Goal: Task Accomplishment & Management: Manage account settings

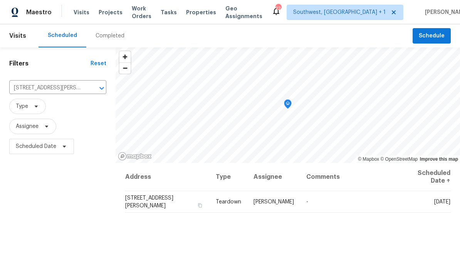
click at [116, 9] on span "Projects" at bounding box center [111, 12] width 24 height 8
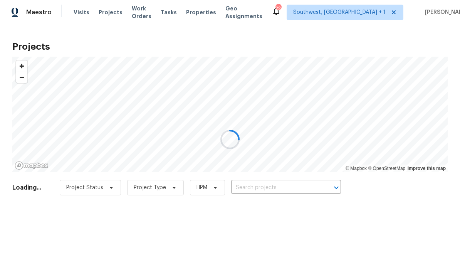
click at [292, 185] on div at bounding box center [230, 139] width 460 height 279
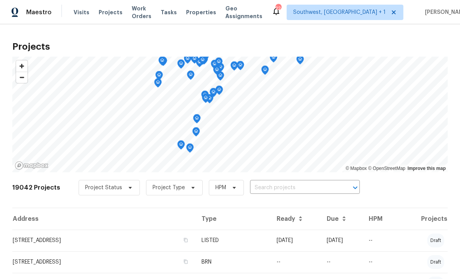
click at [289, 186] on input "text" at bounding box center [294, 188] width 88 height 12
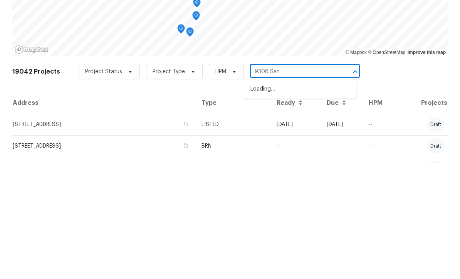
type input "9308 San"
click at [308, 199] on li "9308 San Bernandino Ave, Englewood, FL 34224" at bounding box center [300, 205] width 112 height 13
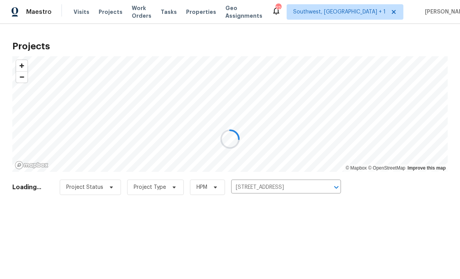
scroll to position [0, 0]
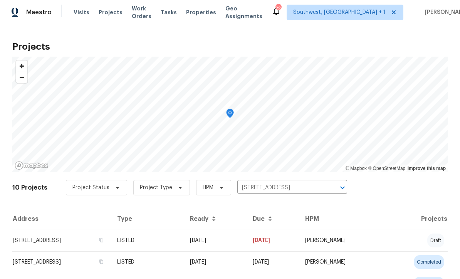
click at [246, 240] on td "10/07/25" at bounding box center [215, 240] width 63 height 22
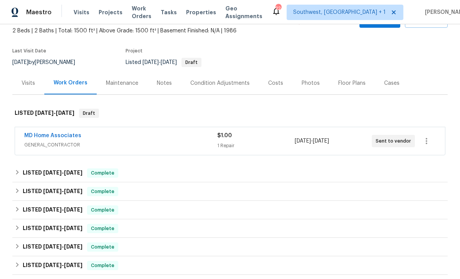
scroll to position [61, 0]
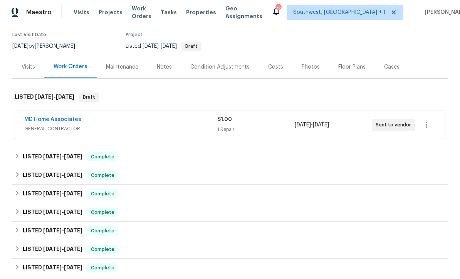
click at [281, 129] on div "1 Repair" at bounding box center [255, 129] width 77 height 8
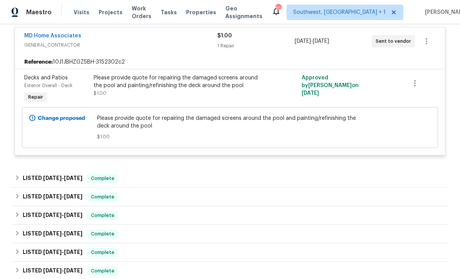
scroll to position [151, 0]
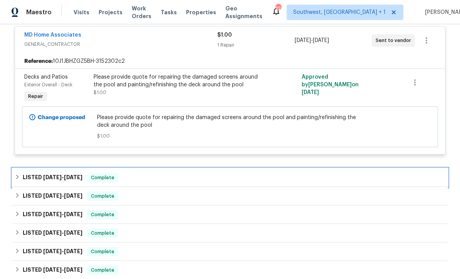
click at [306, 169] on div "LISTED 9/18/25 - 9/19/25 Complete" at bounding box center [229, 177] width 435 height 18
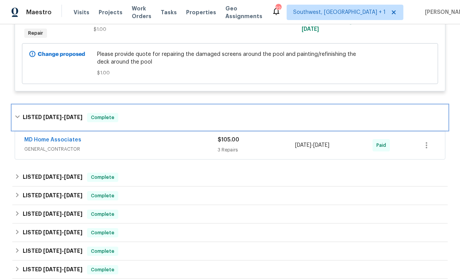
scroll to position [215, 0]
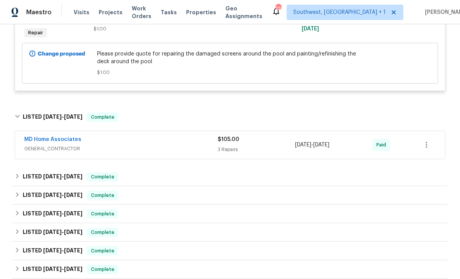
click at [270, 149] on div "3 Repairs" at bounding box center [255, 149] width 77 height 8
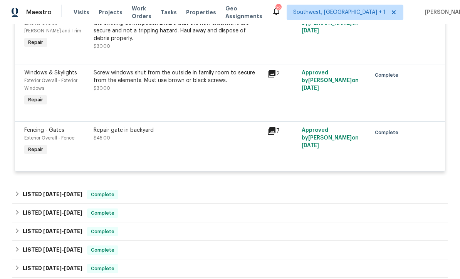
scroll to position [387, 0]
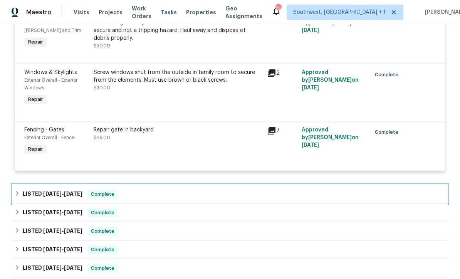
click at [305, 194] on div "LISTED 8/27/25 - 9/4/25 Complete" at bounding box center [230, 193] width 430 height 9
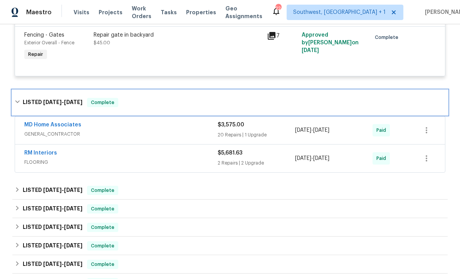
scroll to position [481, 0]
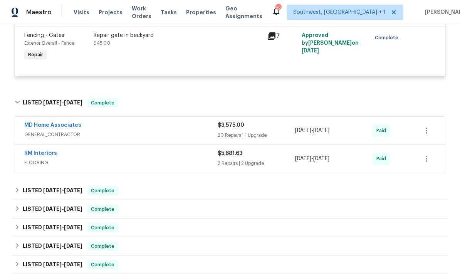
click at [274, 134] on div "20 Repairs | 1 Upgrade" at bounding box center [255, 135] width 77 height 8
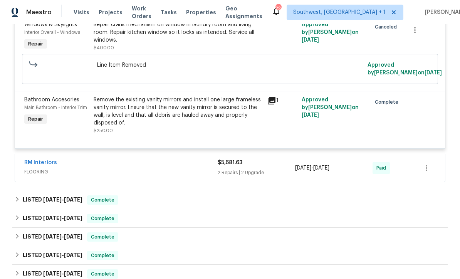
scroll to position [2038, 0]
click at [280, 166] on div "$5,681.63" at bounding box center [255, 162] width 77 height 8
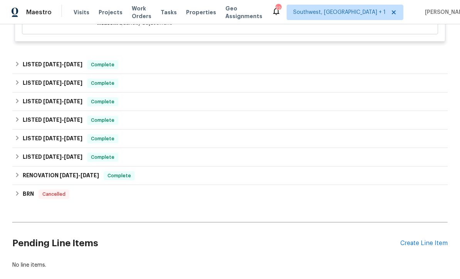
scroll to position [2479, 0]
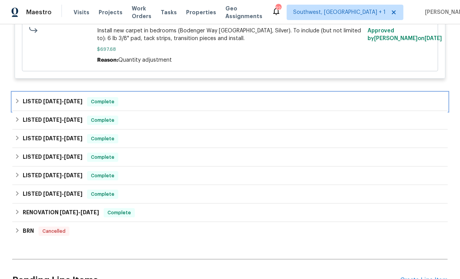
click at [318, 106] on div "LISTED 4/1/25 - 6/10/25 Complete" at bounding box center [230, 101] width 430 height 9
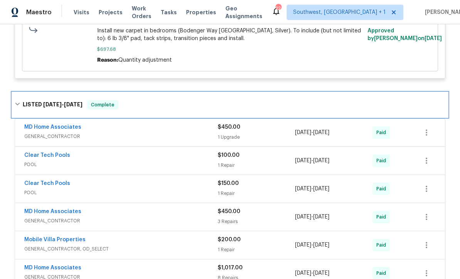
scroll to position [2499, 0]
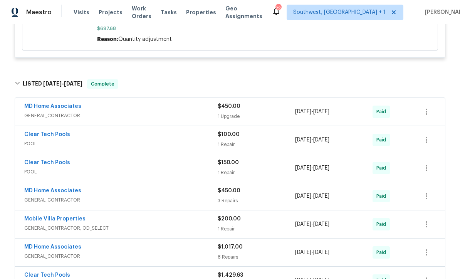
click at [272, 120] on div "1 Upgrade" at bounding box center [255, 116] width 77 height 8
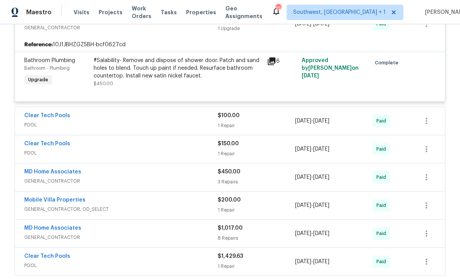
scroll to position [2593, 0]
click at [281, 186] on div "3 Repairs" at bounding box center [255, 182] width 77 height 8
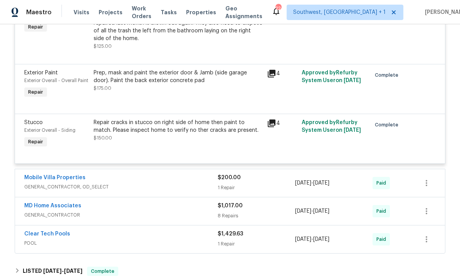
scroll to position [2824, 0]
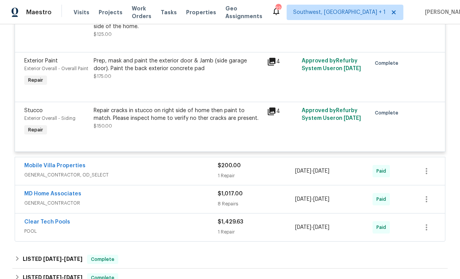
click at [274, 179] on div "1 Repair" at bounding box center [255, 176] width 77 height 8
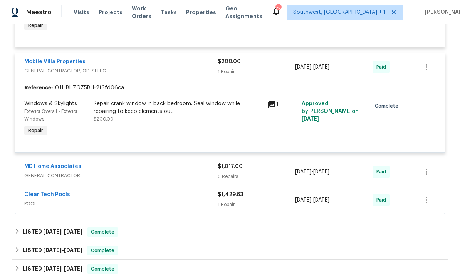
scroll to position [2969, 0]
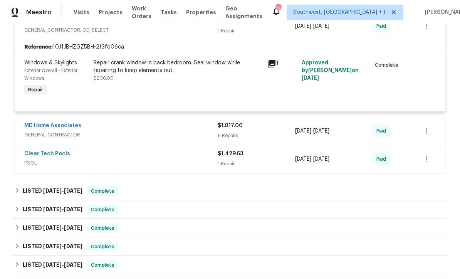
click at [273, 139] on div "8 Repairs" at bounding box center [255, 136] width 77 height 8
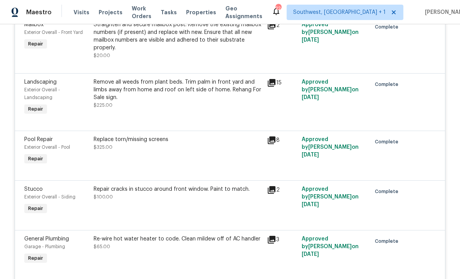
scroll to position [3113, 0]
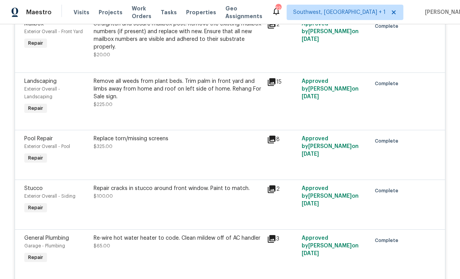
click at [240, 168] on div "Replace torn/missing screens $325.00" at bounding box center [177, 149] width 173 height 35
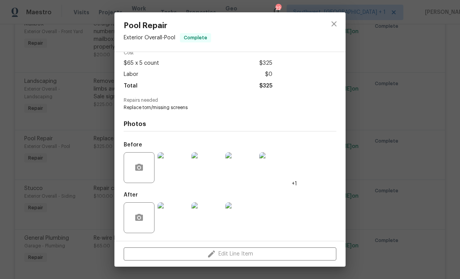
scroll to position [39, 0]
click at [187, 222] on img at bounding box center [172, 217] width 31 height 31
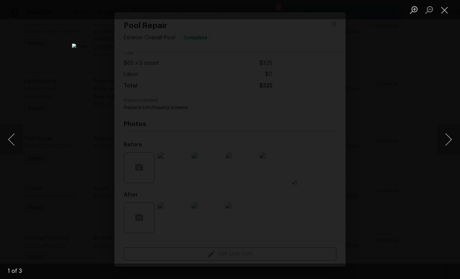
click at [447, 140] on button "Next image" at bounding box center [447, 139] width 23 height 31
click at [452, 146] on button "Next image" at bounding box center [447, 139] width 23 height 31
click at [449, 146] on button "Next image" at bounding box center [447, 139] width 23 height 31
click at [451, 148] on button "Next image" at bounding box center [447, 139] width 23 height 31
click at [451, 150] on button "Next image" at bounding box center [447, 139] width 23 height 31
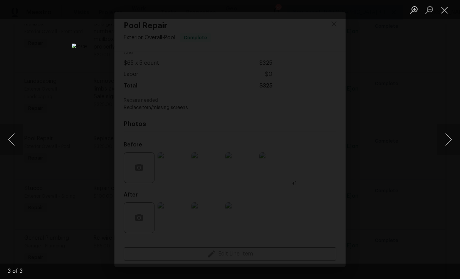
click at [449, 7] on button "Close lightbox" at bounding box center [443, 9] width 15 height 13
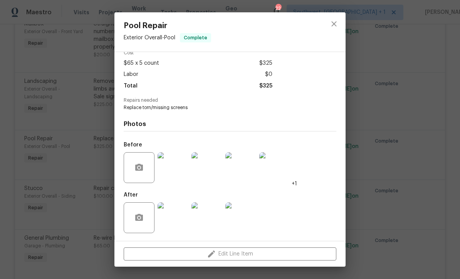
click at [181, 170] on img at bounding box center [172, 167] width 31 height 31
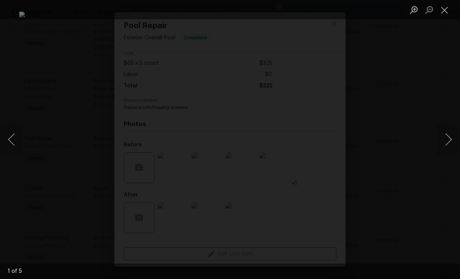
click at [450, 139] on button "Next image" at bounding box center [447, 139] width 23 height 31
click at [454, 142] on button "Next image" at bounding box center [447, 139] width 23 height 31
click at [449, 147] on button "Next image" at bounding box center [447, 139] width 23 height 31
click at [451, 148] on button "Next image" at bounding box center [447, 139] width 23 height 31
click at [451, 146] on button "Next image" at bounding box center [447, 139] width 23 height 31
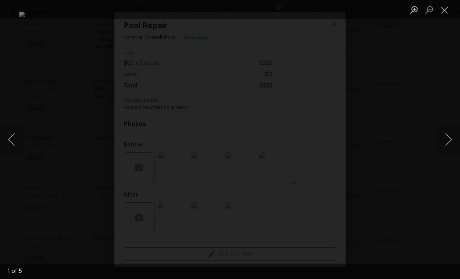
click at [452, 150] on button "Next image" at bounding box center [447, 139] width 23 height 31
click at [441, 6] on button "Close lightbox" at bounding box center [443, 9] width 15 height 13
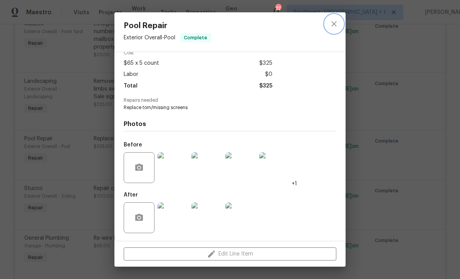
click at [337, 26] on icon "close" at bounding box center [333, 23] width 9 height 9
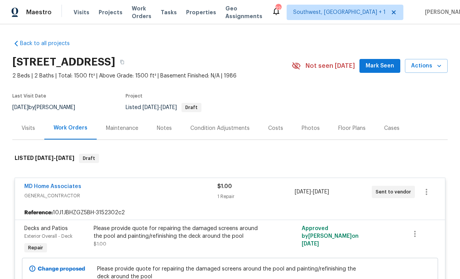
scroll to position [0, 0]
click at [83, 12] on span "Visits" at bounding box center [82, 12] width 16 height 8
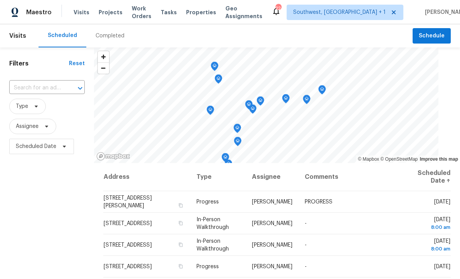
click at [60, 86] on input "text" at bounding box center [36, 88] width 54 height 12
type input "764 34"
click at [50, 101] on li "764 34th St SE, Largo, FL 33771" at bounding box center [47, 105] width 76 height 13
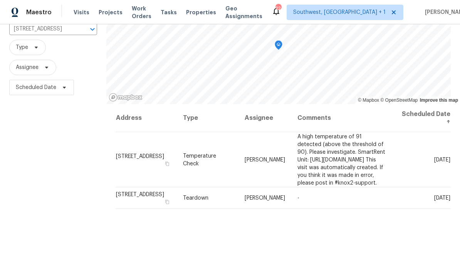
scroll to position [57, 0]
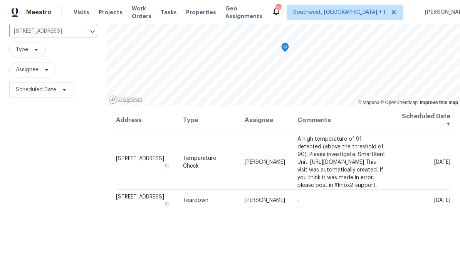
click at [0, 0] on div at bounding box center [0, 0] width 0 height 0
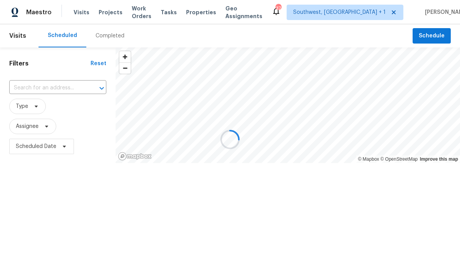
click at [56, 87] on input "text" at bounding box center [46, 88] width 75 height 12
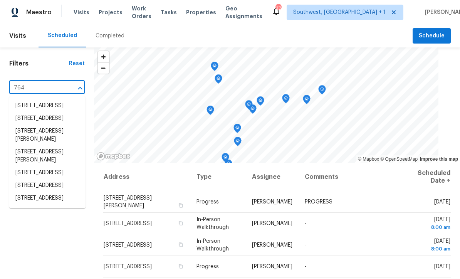
type input "764 3"
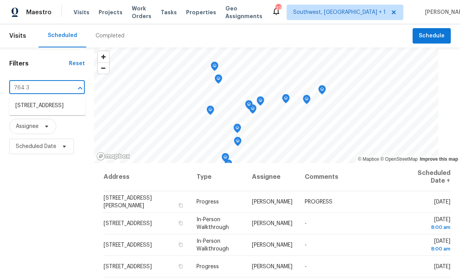
click at [59, 103] on li "764 34th St SE, Largo, FL 33771" at bounding box center [47, 105] width 76 height 13
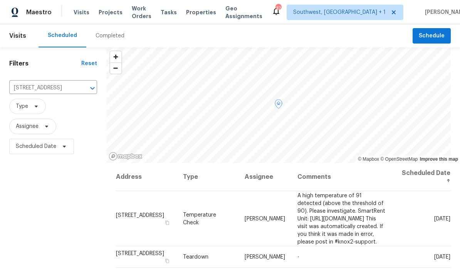
click at [0, 0] on icon at bounding box center [0, 0] width 0 height 0
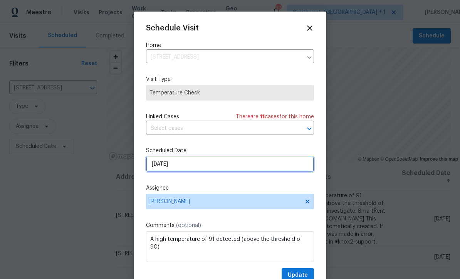
click at [205, 169] on input "[DATE]" at bounding box center [230, 163] width 168 height 15
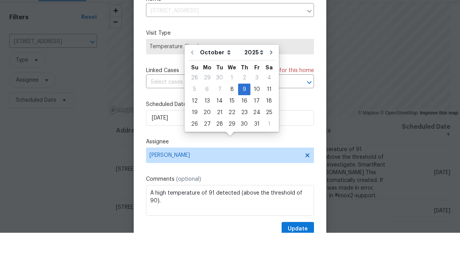
scroll to position [25, 0]
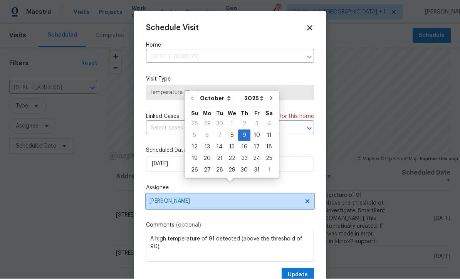
click at [230, 201] on span "[PERSON_NAME]" at bounding box center [224, 201] width 151 height 6
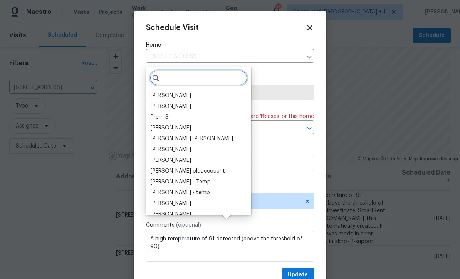
click at [186, 70] on input "search" at bounding box center [198, 77] width 97 height 15
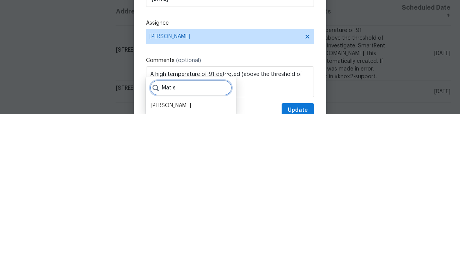
type input "Mat s"
click at [175, 266] on div "Mat Smith" at bounding box center [170, 270] width 40 height 8
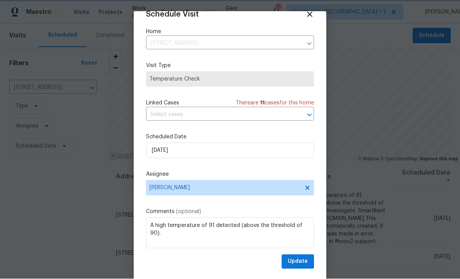
scroll to position [15, 0]
click at [299, 264] on span "Update" at bounding box center [298, 262] width 20 height 10
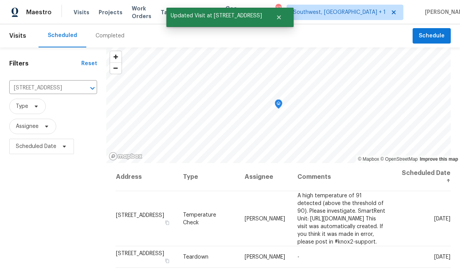
scroll to position [0, 0]
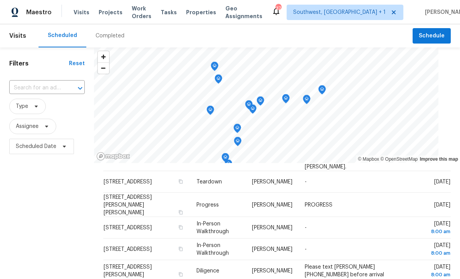
scroll to position [161, 0]
click at [50, 90] on input "text" at bounding box center [36, 88] width 54 height 12
type input "152 e at"
click at [59, 109] on li "[STREET_ADDRESS]" at bounding box center [47, 105] width 76 height 13
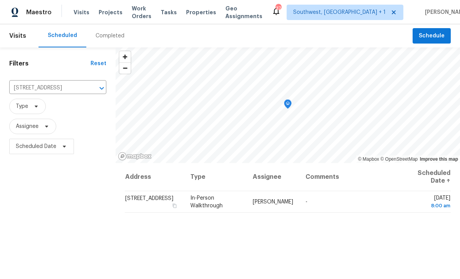
click at [92, 90] on icon "Clear" at bounding box center [92, 88] width 8 height 8
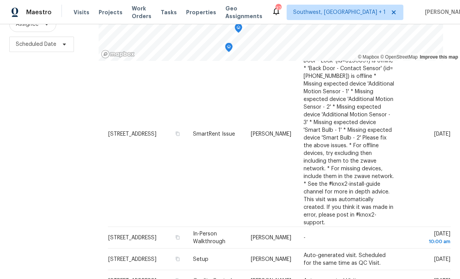
scroll to position [25, 0]
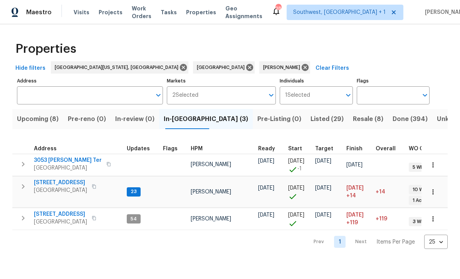
click at [55, 177] on td "3014 65th St E Bradenton, FL 34208" at bounding box center [67, 186] width 111 height 20
click at [54, 184] on span "3014 65th St E" at bounding box center [60, 183] width 53 height 8
click at [221, 254] on div "Properties Hide filters Southwest Florida, FL Tampa Naomi Ferreira Clear Filter…" at bounding box center [230, 142] width 460 height 237
click at [81, 15] on span "Visits" at bounding box center [82, 12] width 16 height 8
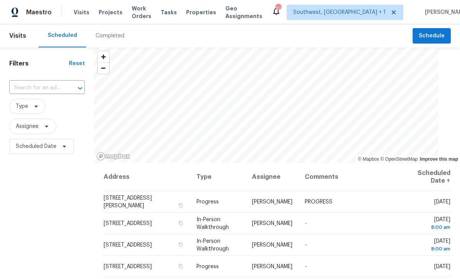
click at [63, 83] on input "text" at bounding box center [36, 88] width 54 height 12
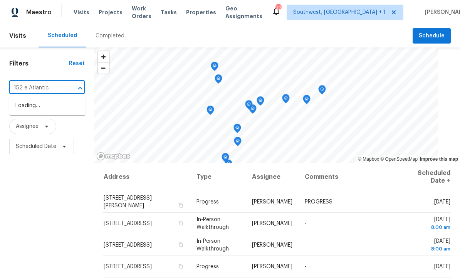
type input "152 e Atlantic"
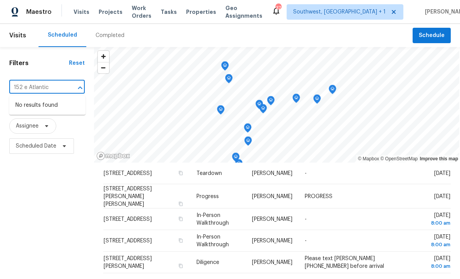
scroll to position [169, 0]
click at [0, 0] on icon at bounding box center [0, 0] width 0 height 0
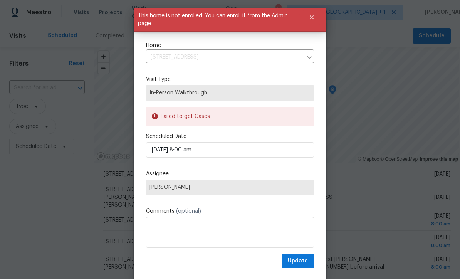
scroll to position [0, 0]
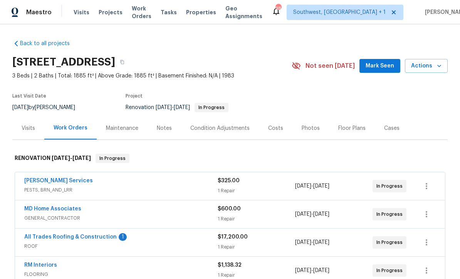
click at [95, 237] on link "All Trades Roofing & Construction" at bounding box center [70, 236] width 92 height 5
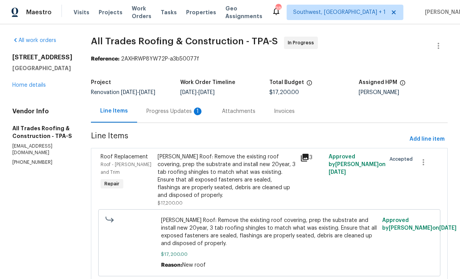
click at [174, 114] on div "Progress Updates 1" at bounding box center [174, 111] width 57 height 8
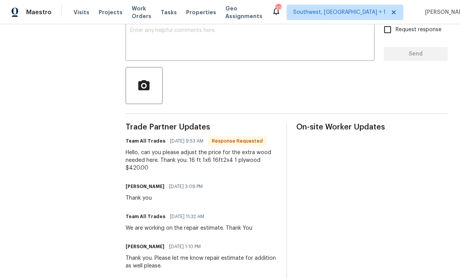
scroll to position [139, 0]
copy div "16 ft 1x6 16ft2x4 1 plywood"
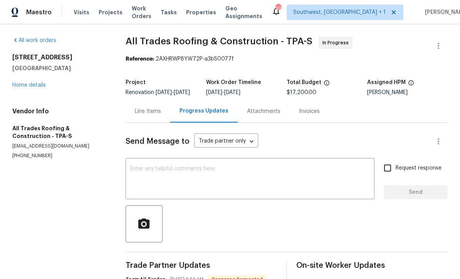
scroll to position [0, 0]
click at [154, 115] on div "Line Items" at bounding box center [148, 111] width 26 height 8
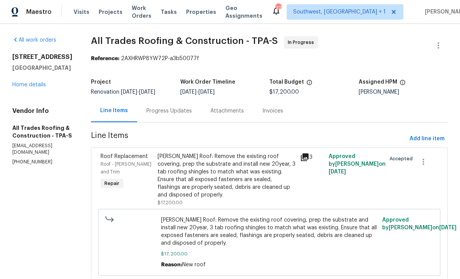
scroll to position [19, 0]
click at [240, 164] on div "Gable Roof: Remove the existing roof covering, prep the substrate and install n…" at bounding box center [226, 176] width 138 height 46
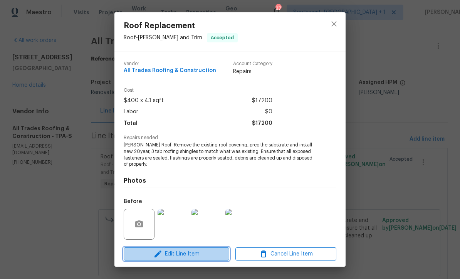
click at [204, 255] on span "Edit Line Item" at bounding box center [176, 254] width 101 height 10
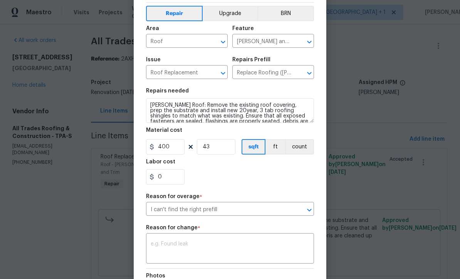
scroll to position [31, 0]
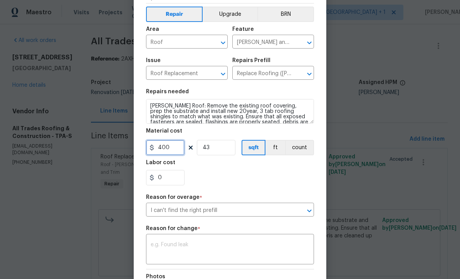
click at [181, 150] on input "400" at bounding box center [165, 147] width 38 height 15
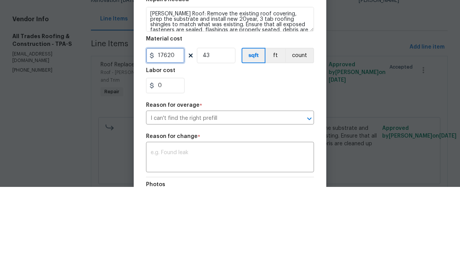
type input "17620"
click at [216, 140] on input "43" at bounding box center [216, 147] width 38 height 15
type input "1"
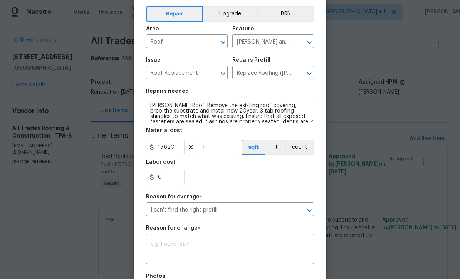
click at [227, 248] on textarea at bounding box center [229, 250] width 159 height 16
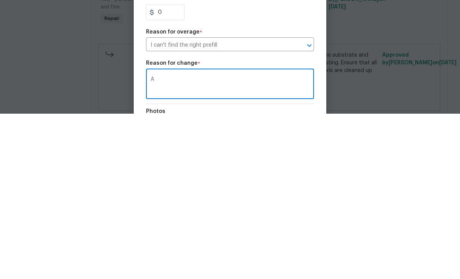
scroll to position [19, 0]
type textarea "A"
type textarea "1"
click at [174, 242] on textarea "Addtiinal wood and" at bounding box center [229, 250] width 159 height 16
click at [271, 236] on div "Addtional 1x6, 2x4 and plywoodwood and x ​" at bounding box center [230, 250] width 168 height 28
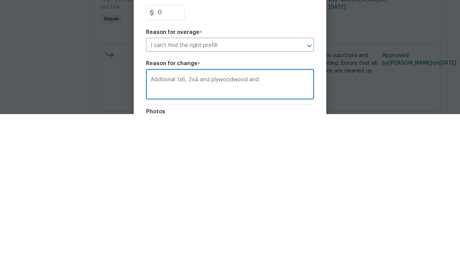
click at [285, 242] on textarea "Addtional 1x6, 2x4 and plywoodwood and" at bounding box center [229, 250] width 159 height 16
click at [163, 242] on textarea "Addtional 1x6, 2x4 and plywood" at bounding box center [229, 250] width 159 height 16
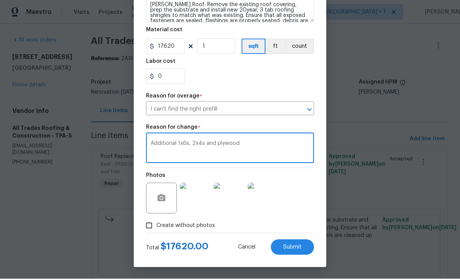
scroll to position [134, 0]
type textarea "Additional 1x6s, 2x4s and plywood"
click at [294, 250] on button "Submit" at bounding box center [292, 246] width 43 height 15
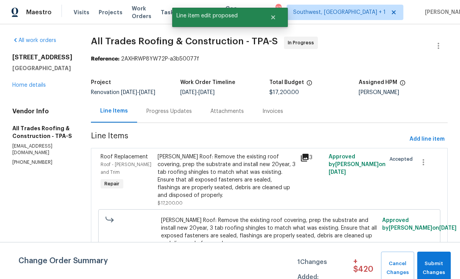
scroll to position [0, 0]
click at [430, 264] on span "Submit Changes" at bounding box center [434, 268] width 26 height 18
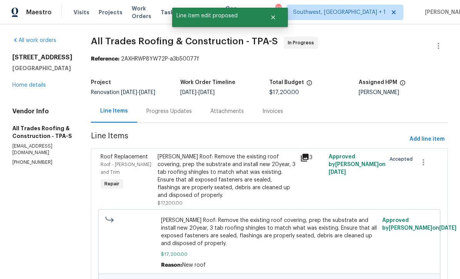
click at [259, 159] on div "Gable Roof: Remove the existing roof covering, prep the substrate and install n…" at bounding box center [226, 176] width 138 height 46
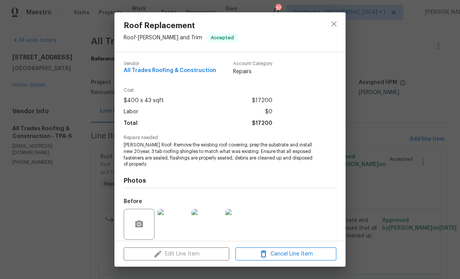
scroll to position [10, 0]
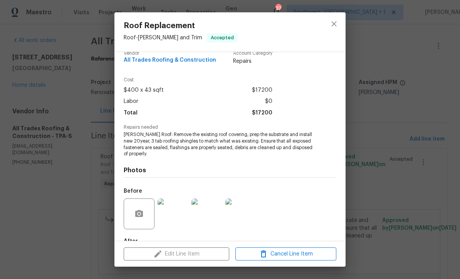
click at [243, 217] on img at bounding box center [240, 213] width 31 height 31
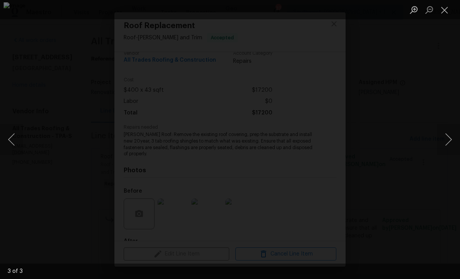
click at [448, 4] on button "Close lightbox" at bounding box center [443, 9] width 15 height 13
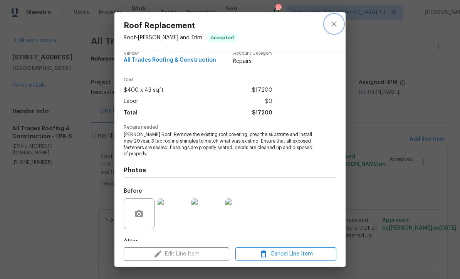
click at [333, 24] on icon "close" at bounding box center [333, 23] width 5 height 5
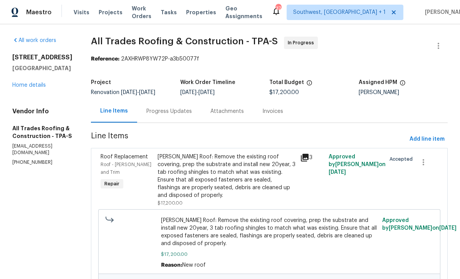
scroll to position [0, 0]
click at [163, 107] on div "Progress Updates" at bounding box center [168, 111] width 45 height 8
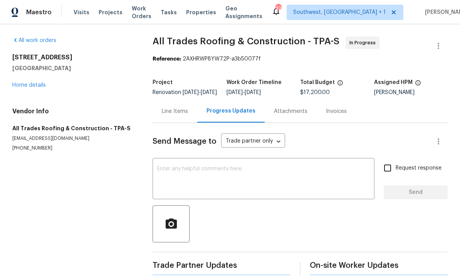
scroll to position [15, 0]
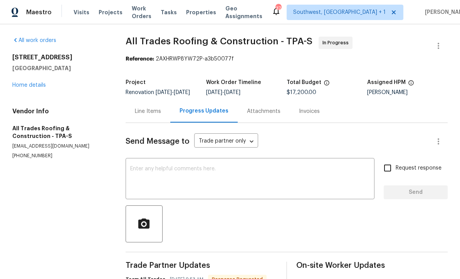
click at [224, 166] on textarea at bounding box center [249, 179] width 239 height 27
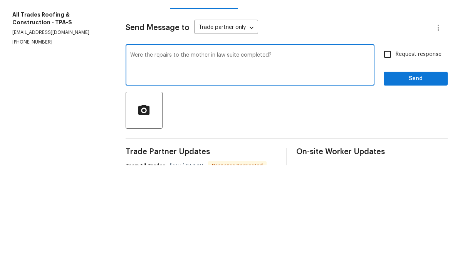
type textarea "Were the repairs to the mother in law suite completed?"
click at [388, 160] on input "Request response" at bounding box center [387, 168] width 16 height 16
checkbox input "true"
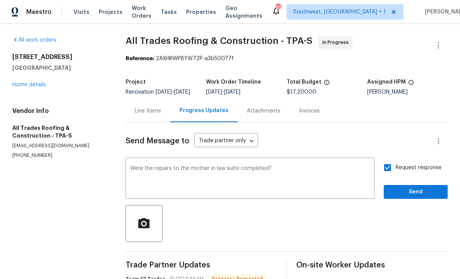
scroll to position [0, 0]
click at [416, 187] on span "Send" at bounding box center [416, 192] width 52 height 10
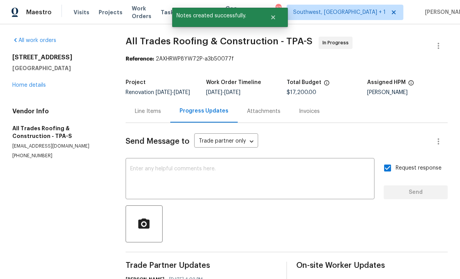
click at [34, 82] on link "Home details" at bounding box center [28, 84] width 33 height 5
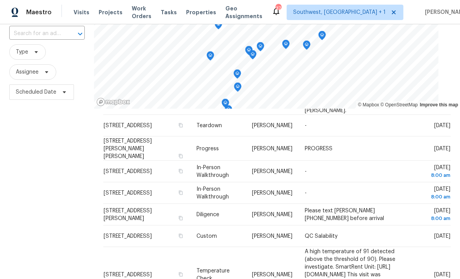
scroll to position [58, 0]
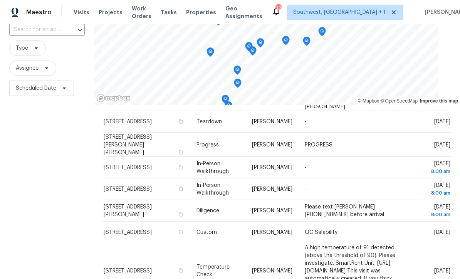
click at [0, 0] on icon at bounding box center [0, 0] width 0 height 0
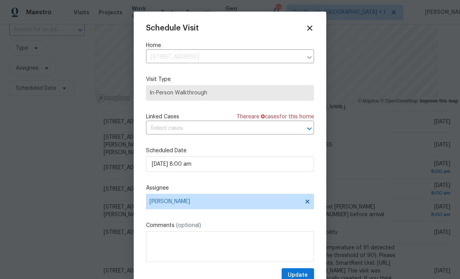
click at [313, 27] on icon at bounding box center [309, 28] width 8 height 8
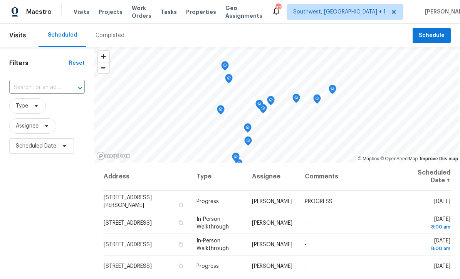
scroll to position [0, 0]
click at [203, 14] on span "Properties" at bounding box center [201, 12] width 30 height 8
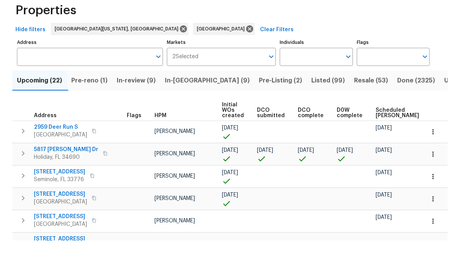
scroll to position [25, 0]
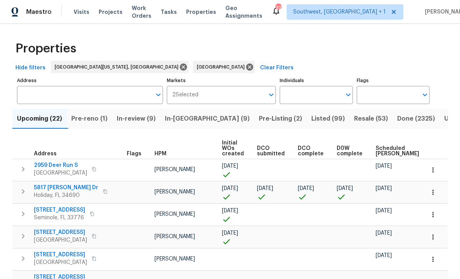
click at [326, 86] on input "Individuals" at bounding box center [309, 95] width 61 height 18
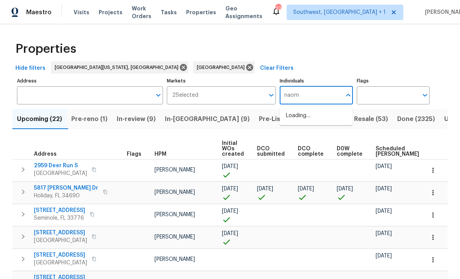
type input "naomi"
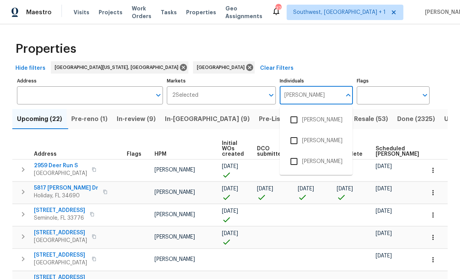
click at [295, 112] on input "checkbox" at bounding box center [294, 120] width 16 height 16
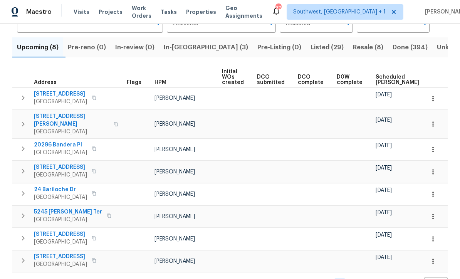
click at [353, 42] on span "Resale (8)" at bounding box center [368, 47] width 30 height 11
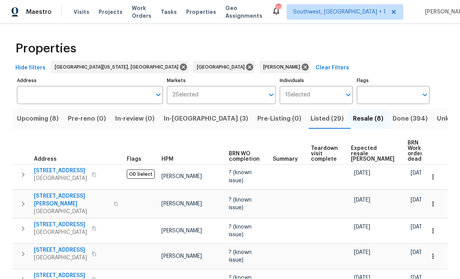
scroll to position [0, 0]
click at [310, 120] on span "Listed (29)" at bounding box center [326, 119] width 33 height 11
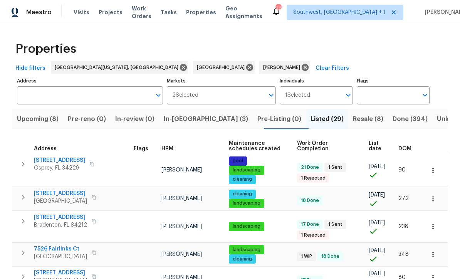
click at [377, 145] on span "List date" at bounding box center [376, 145] width 17 height 11
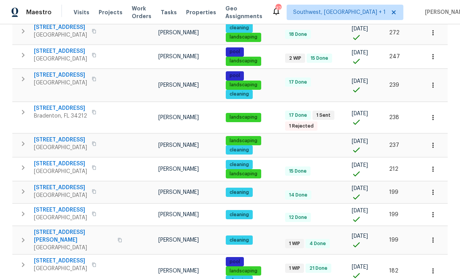
scroll to position [371, 0]
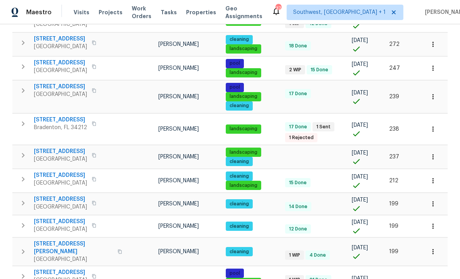
click at [52, 116] on span "9003 Willowbrook Cir" at bounding box center [60, 120] width 53 height 8
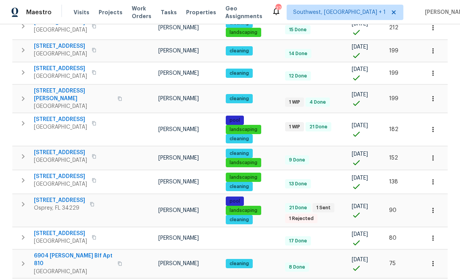
scroll to position [523, 0]
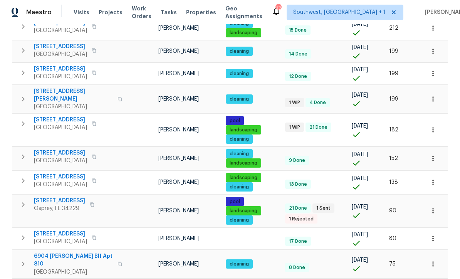
click at [42, 197] on span "851 Placid Lake Dr" at bounding box center [59, 201] width 51 height 8
click at [435, 207] on icon "button" at bounding box center [433, 211] width 8 height 8
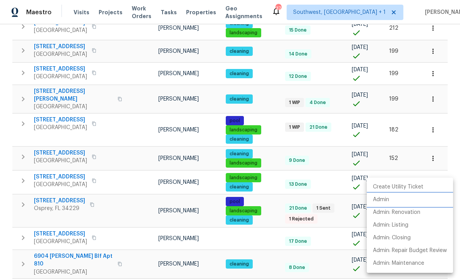
click at [385, 201] on p "Admin" at bounding box center [381, 200] width 16 height 8
click at [331, 144] on div at bounding box center [230, 139] width 460 height 279
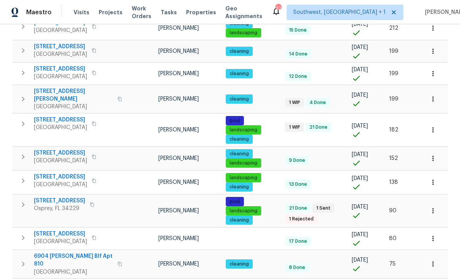
click at [38, 197] on span "851 Placid Lake Dr" at bounding box center [59, 201] width 51 height 8
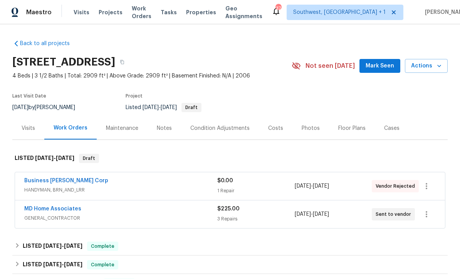
click at [269, 187] on div "1 Repair" at bounding box center [255, 191] width 77 height 8
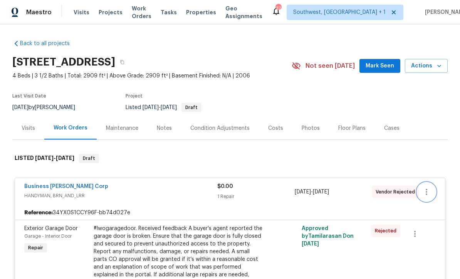
click at [431, 194] on button "button" at bounding box center [426, 191] width 18 height 18
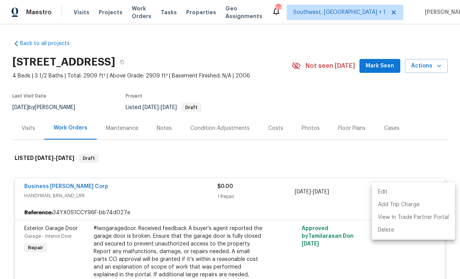
click at [386, 193] on li "Edit" at bounding box center [412, 192] width 83 height 13
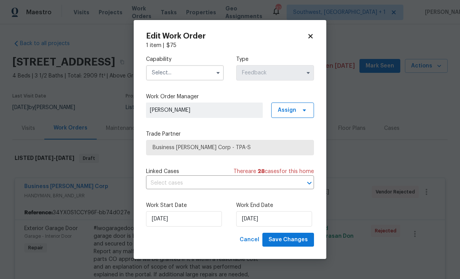
click at [312, 33] on icon at bounding box center [310, 36] width 7 height 7
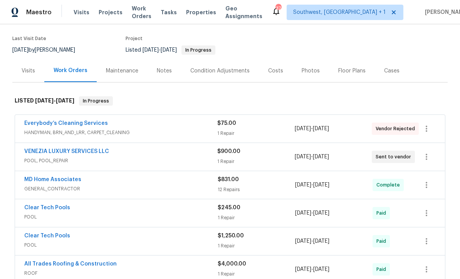
scroll to position [71, 0]
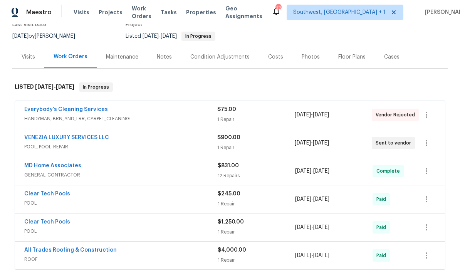
click at [274, 113] on div "$75.00" at bounding box center [255, 109] width 77 height 8
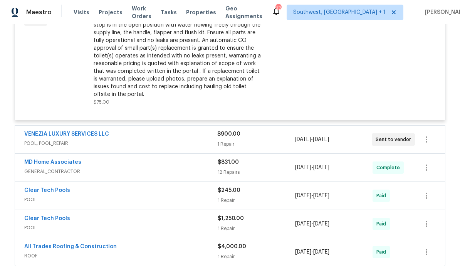
scroll to position [254, 0]
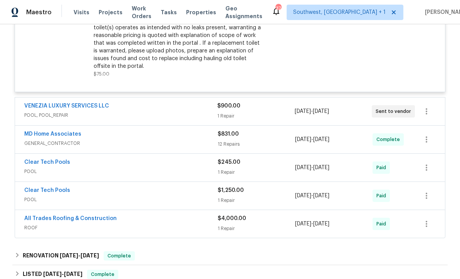
click at [55, 105] on link "VENEZIA LUXURY SERVICES LLC" at bounding box center [66, 105] width 85 height 5
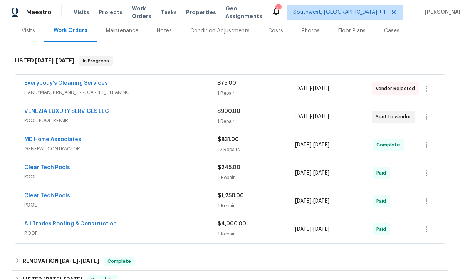
scroll to position [110, 0]
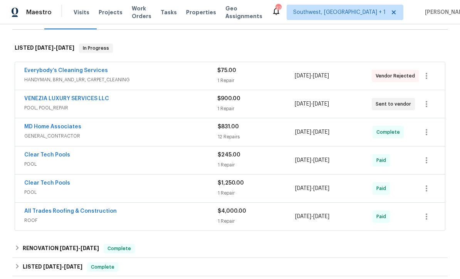
click at [46, 96] on link "VENEZIA LUXURY SERVICES LLC" at bounding box center [66, 98] width 85 height 5
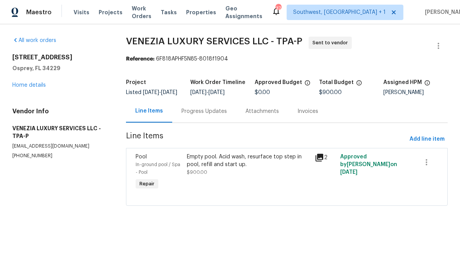
click at [208, 115] on div "Progress Updates" at bounding box center [203, 111] width 45 height 8
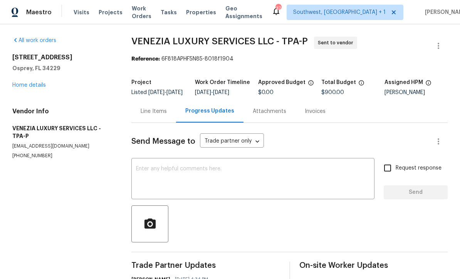
click at [108, 13] on span "Projects" at bounding box center [111, 12] width 24 height 8
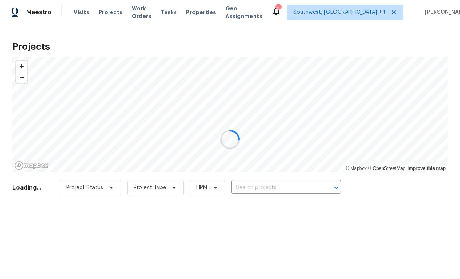
click at [279, 187] on div at bounding box center [230, 139] width 460 height 279
click at [278, 190] on div at bounding box center [230, 139] width 460 height 279
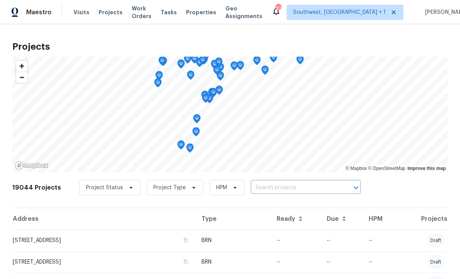
click at [275, 189] on input "text" at bounding box center [295, 188] width 88 height 12
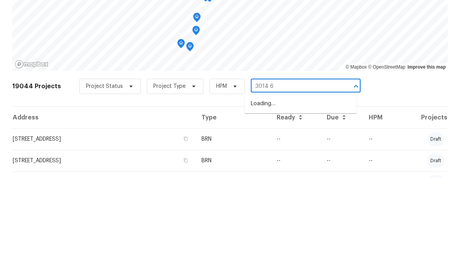
type input "3014 65"
click at [302, 199] on li "[STREET_ADDRESS]" at bounding box center [300, 205] width 112 height 13
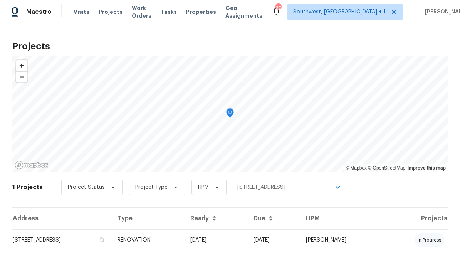
click at [232, 242] on td "[DATE]" at bounding box center [215, 240] width 63 height 22
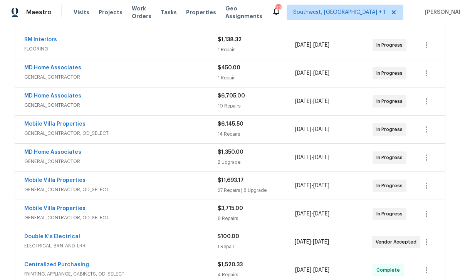
scroll to position [226, 0]
click at [267, 127] on div "$6,145.50" at bounding box center [255, 124] width 77 height 8
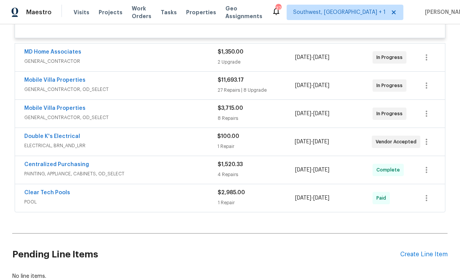
scroll to position [1214, 0]
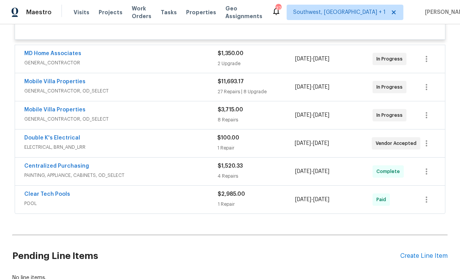
click at [267, 116] on div "8 Repairs" at bounding box center [255, 120] width 77 height 8
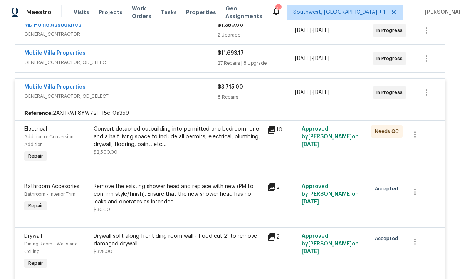
scroll to position [1239, 0]
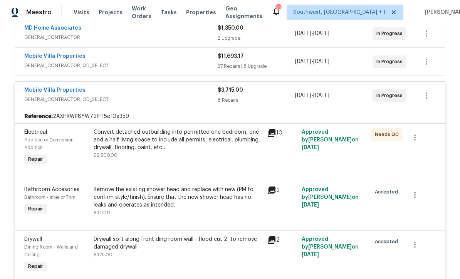
click at [195, 147] on div "Convert detached outbuilding into permitted one bedroom, one and a half living …" at bounding box center [178, 139] width 169 height 23
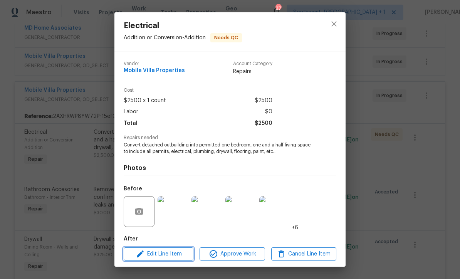
click at [179, 257] on span "Edit Line Item" at bounding box center [158, 254] width 65 height 10
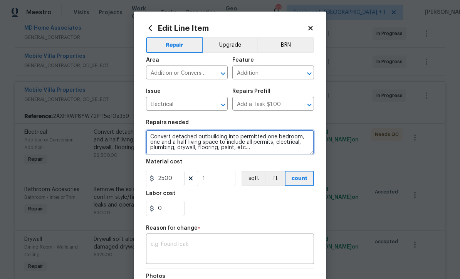
click at [261, 153] on textarea "Convert detached outbuilding into permitted one bedroom, one and a half living …" at bounding box center [230, 142] width 168 height 25
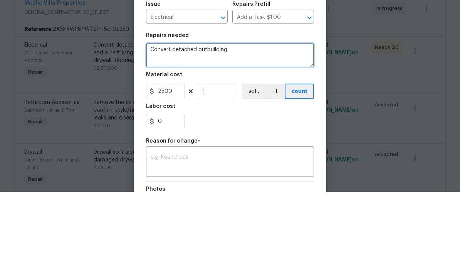
type textarea "Convert detached"
click at [192, 130] on textarea "Repair all drywall in storage building" at bounding box center [230, 142] width 168 height 25
click at [292, 130] on textarea "Repair all drywall in storage building" at bounding box center [230, 142] width 168 height 25
click at [280, 130] on textarea "Repair all drywall in storage building" at bounding box center [230, 142] width 168 height 25
click at [193, 130] on textarea "Repair all drywall in storage building" at bounding box center [230, 142] width 168 height 25
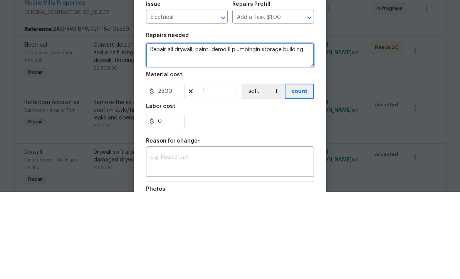
click at [227, 130] on textarea "Repair all drywall, paint, demo ll plumbingin storage building" at bounding box center [230, 142] width 168 height 25
click at [223, 130] on textarea "Repair all drywall, paint, demo all plumbing and cap, repair floor in storage b…" at bounding box center [230, 142] width 168 height 25
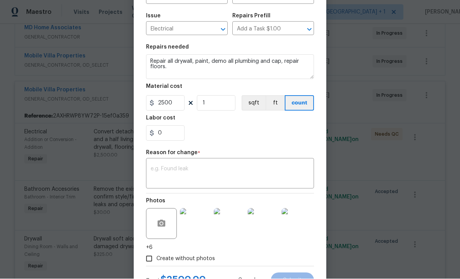
scroll to position [84, 0]
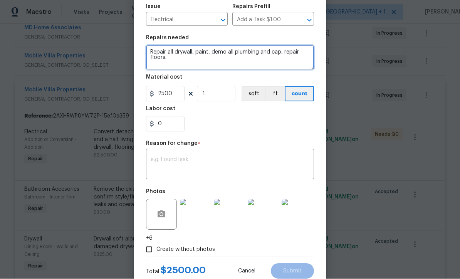
type textarea "Repair all drywall, paint, demo all plumbing and cap, repair floors."
click at [236, 167] on textarea at bounding box center [229, 165] width 159 height 16
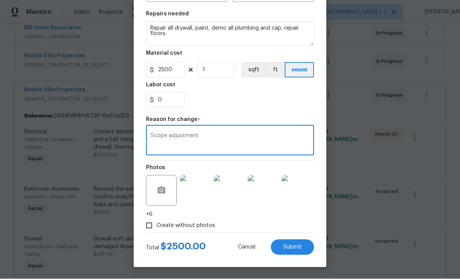
scroll to position [110, 0]
type textarea "Scope adjustment"
click at [293, 246] on span "Submit" at bounding box center [292, 247] width 18 height 6
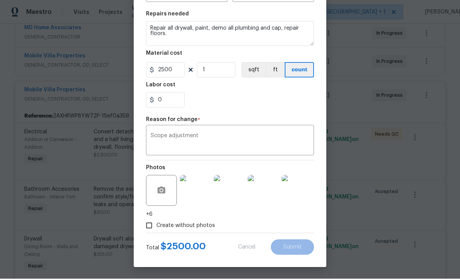
type textarea "Convert detached outbuilding into permitted one bedroom, one and a half living …"
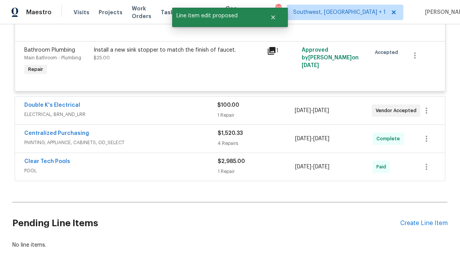
scroll to position [1723, 0]
click at [424, 220] on div "Create Line Item" at bounding box center [423, 223] width 47 height 7
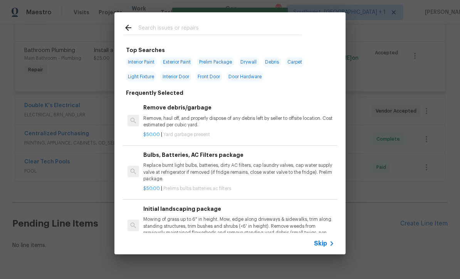
click at [325, 246] on span "Skip" at bounding box center [320, 243] width 13 height 8
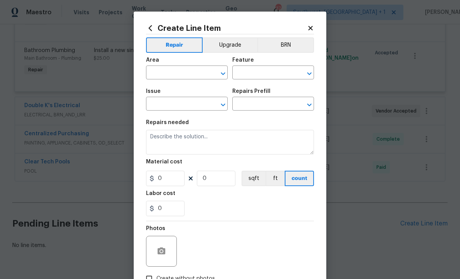
click at [175, 64] on div "Area" at bounding box center [187, 62] width 82 height 10
click at [175, 63] on div "Area" at bounding box center [187, 62] width 82 height 10
click at [187, 75] on input "text" at bounding box center [176, 73] width 60 height 12
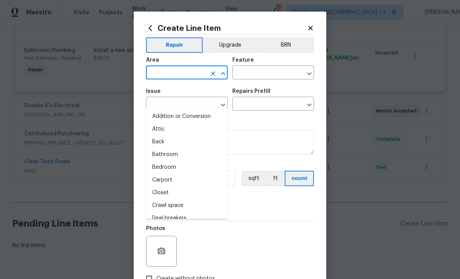
type input "a"
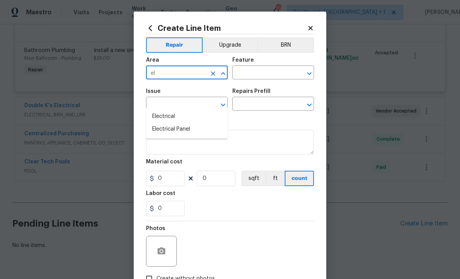
click at [176, 110] on li "Electrical" at bounding box center [187, 116] width 82 height 13
type input "Electrical"
click at [275, 72] on input "text" at bounding box center [262, 73] width 60 height 12
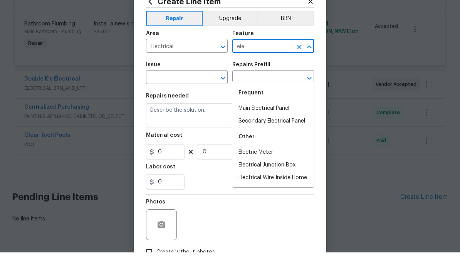
click at [289, 129] on li "Main Electrical Panel" at bounding box center [273, 135] width 82 height 13
type input "Main Electrical Panel"
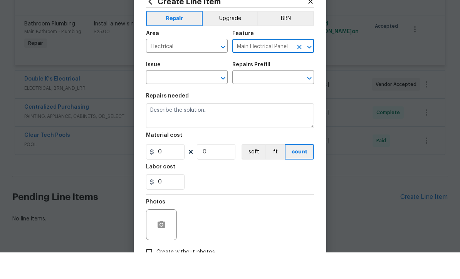
click at [196, 99] on input "text" at bounding box center [176, 105] width 60 height 12
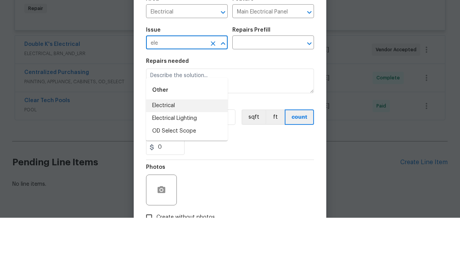
click at [181, 160] on li "Electrical" at bounding box center [187, 166] width 82 height 13
type input "Electrical"
click at [267, 99] on input "text" at bounding box center [262, 105] width 60 height 12
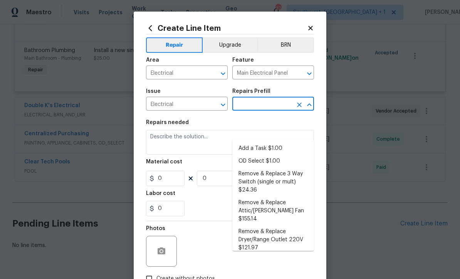
click at [276, 105] on input "text" at bounding box center [262, 105] width 60 height 12
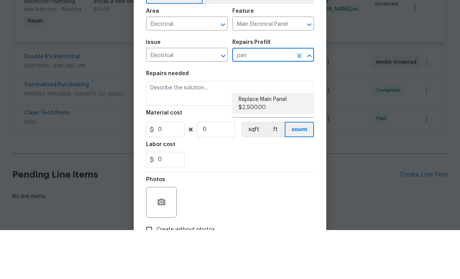
click at [283, 142] on li "Replace Main Panel $2,500.00" at bounding box center [273, 152] width 82 height 21
type input "Replace Main Panel $2,500.00"
type textarea "Remove and replace outdated main panel with approved panel. Includes obtaining …"
type input "1"
type input "2500"
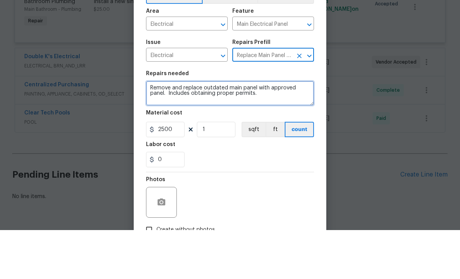
click at [241, 130] on textarea "Remove and replace outdated main panel with approved panel. Includes obtaining …" at bounding box center [230, 142] width 168 height 25
click at [262, 130] on textarea "Remove and replace 00 amp panel with approved panel. Includes obtaining proper …" at bounding box center [230, 142] width 168 height 25
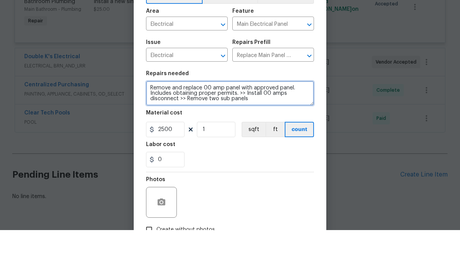
click at [206, 130] on textarea "Remove and replace 00 amp panel with approved panel. Includes obtaining proper …" at bounding box center [230, 142] width 168 height 25
click at [229, 130] on textarea "Remove and replace 00 amp panel with approved panel. Includes obtaining proper …" at bounding box center [230, 142] width 168 height 25
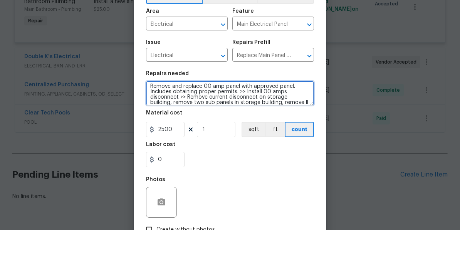
scroll to position [7, 0]
click at [254, 130] on textarea "Remove and replace 00 amp panel with approved panel. Includes obtaining proper …" at bounding box center [230, 142] width 168 height 25
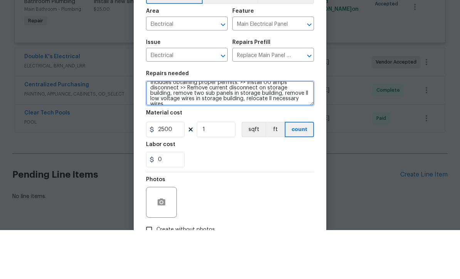
click at [255, 130] on textarea "Remove and replace 00 amp panel with approved panel. Includes obtaining proper …" at bounding box center [230, 142] width 168 height 25
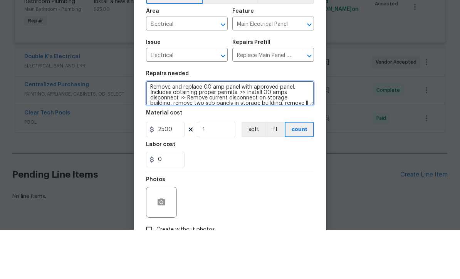
scroll to position [1, 0]
click at [204, 130] on textarea "Remove and replace 00 amp panel with approved panel. Includes obtaining proper …" at bounding box center [230, 142] width 168 height 25
click at [261, 130] on textarea "Remove and replace 200 amp panel with approved panel. Includes obtaining proper…" at bounding box center [230, 142] width 168 height 25
click at [291, 130] on textarea "Remove and replace 200 amp panel with approved panel. Includes obtaining proper…" at bounding box center [230, 142] width 168 height 25
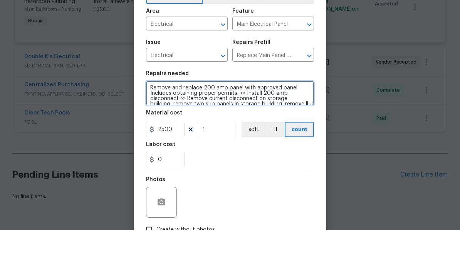
click at [190, 130] on textarea "Remove and replace 200 amp panel with approved panel. Includes obtaining proper…" at bounding box center [230, 142] width 168 height 25
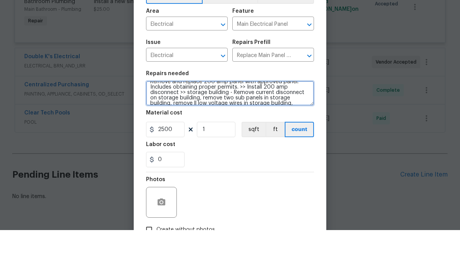
click at [197, 130] on textarea "Remove and replace 200 amp panel with approved panel. Includes obtaining proper…" at bounding box center [230, 142] width 168 height 25
click at [255, 130] on textarea "Remove and replace 200 amp panel with approved panel. Includes obtaining proper…" at bounding box center [230, 142] width 168 height 25
click at [230, 130] on textarea "Remove and replace 200 amp panel with approved panel. Includes obtaining proper…" at bounding box center [230, 142] width 168 height 25
click at [170, 130] on textarea "Remove and replace 200 amp panel with approved panel. Includes obtaining proper…" at bounding box center [230, 142] width 168 height 25
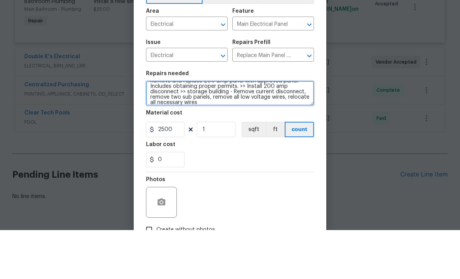
click at [216, 130] on textarea "Remove and replace 200 amp panel with approved panel. Includes obtaining proper…" at bounding box center [230, 142] width 168 height 25
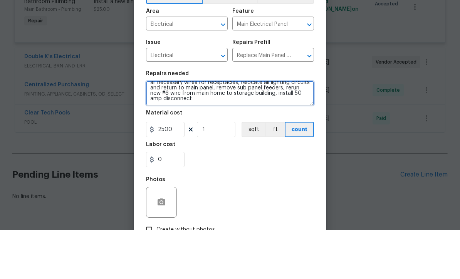
scroll to position [23, 0]
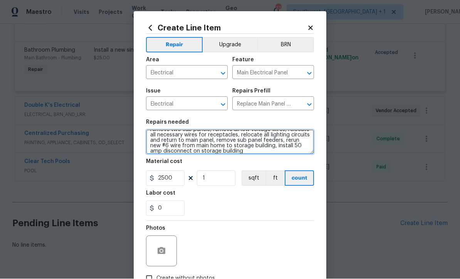
type textarea "Remove and replace 200 amp panel with approved panel. Includes obtaining proper…"
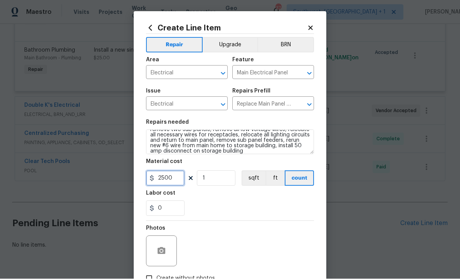
click at [182, 182] on input "2500" at bounding box center [165, 178] width 38 height 15
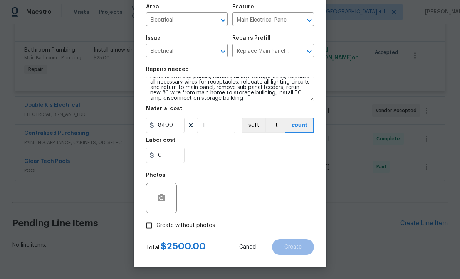
scroll to position [54, 0]
type input "8400"
click at [149, 227] on input "Create without photos" at bounding box center [149, 225] width 15 height 15
checkbox input "true"
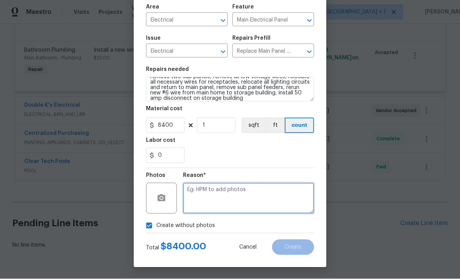
click at [232, 197] on textarea at bounding box center [248, 198] width 131 height 31
type textarea "Quote"
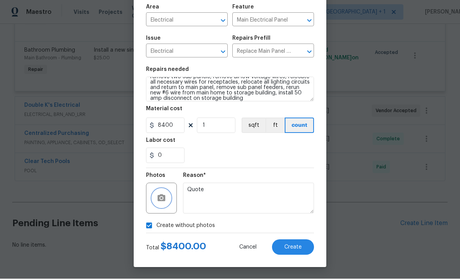
click at [167, 199] on button "button" at bounding box center [161, 198] width 18 height 18
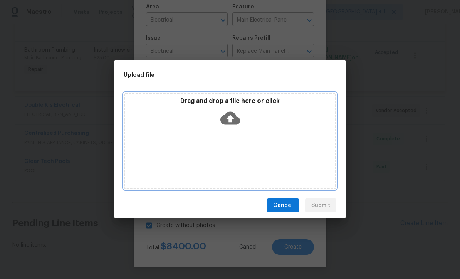
click at [232, 114] on icon at bounding box center [230, 118] width 20 height 13
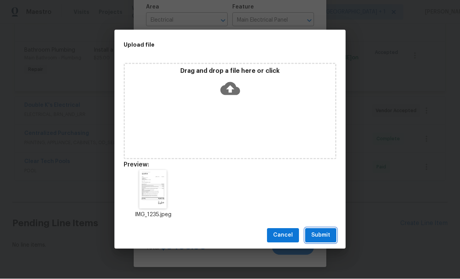
click at [328, 236] on span "Submit" at bounding box center [320, 236] width 19 height 10
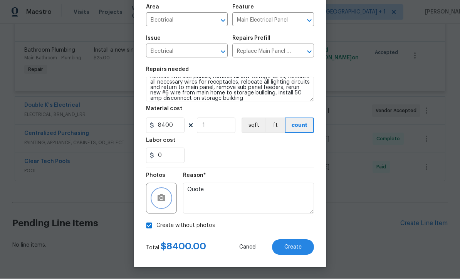
checkbox input "false"
click at [299, 249] on span "Create" at bounding box center [292, 247] width 17 height 6
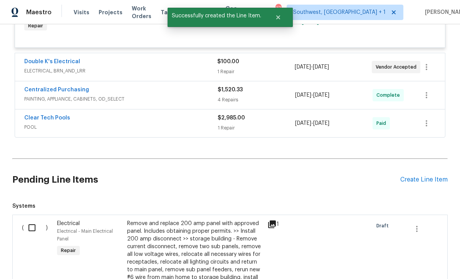
scroll to position [1771, 0]
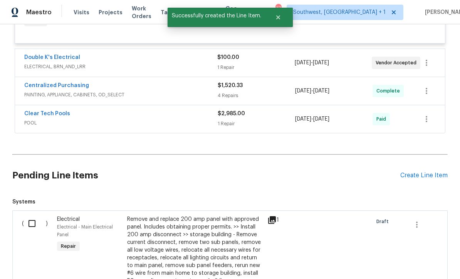
click at [33, 215] on input "checkbox" at bounding box center [35, 223] width 22 height 16
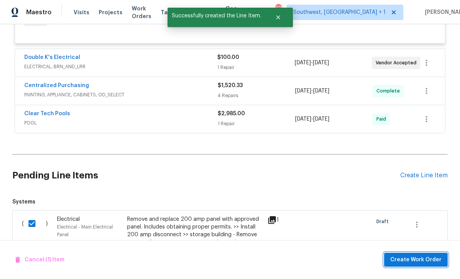
click at [413, 260] on span "Create Work Order" at bounding box center [415, 260] width 51 height 10
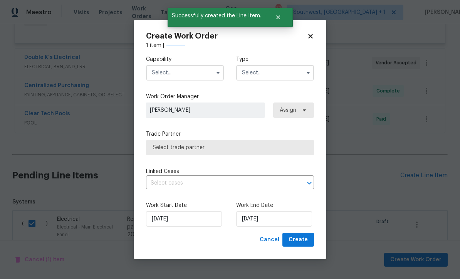
checkbox input "false"
click at [180, 68] on input "text" at bounding box center [185, 72] width 78 height 15
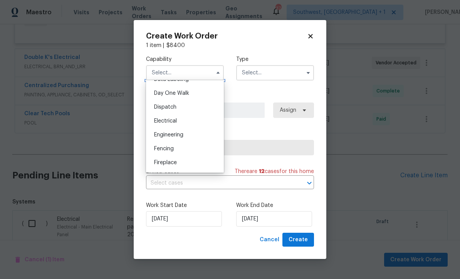
scroll to position [212, 0]
click at [189, 122] on div "Electrical" at bounding box center [185, 121] width 74 height 14
type input "Electrical"
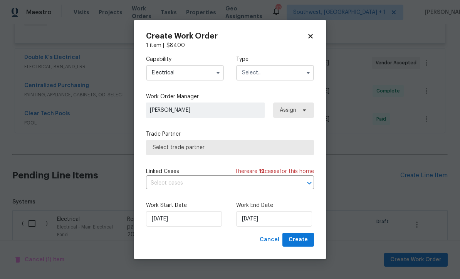
click at [280, 68] on input "text" at bounding box center [275, 72] width 78 height 15
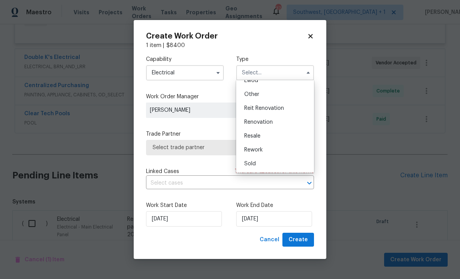
scroll to position [92, 0]
click at [274, 120] on div "Renovation" at bounding box center [275, 122] width 74 height 14
type input "Renovation"
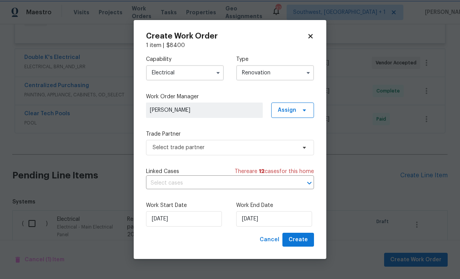
scroll to position [0, 0]
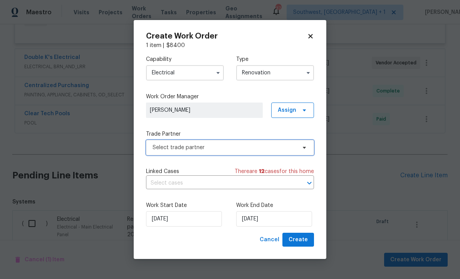
click at [234, 147] on span "Select trade partner" at bounding box center [224, 148] width 144 height 8
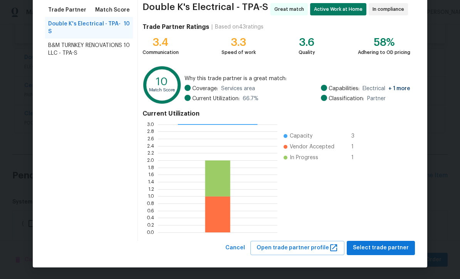
scroll to position [61, 0]
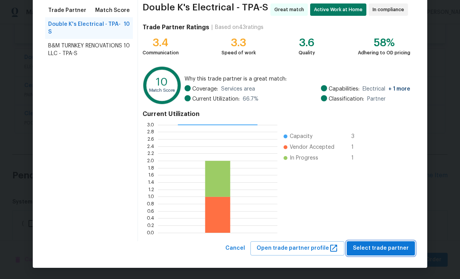
click at [384, 248] on span "Select trade partner" at bounding box center [381, 248] width 56 height 10
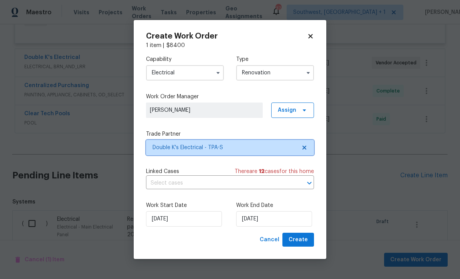
scroll to position [0, 0]
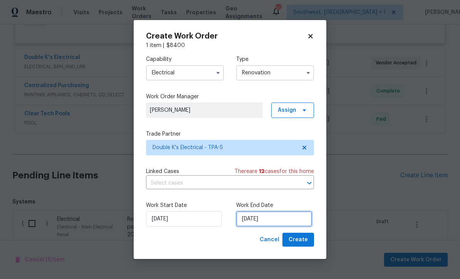
click at [286, 218] on input "[DATE]" at bounding box center [274, 218] width 76 height 15
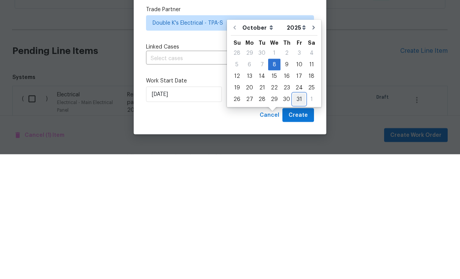
click at [296, 218] on div "31" at bounding box center [299, 223] width 13 height 11
type input "[DATE]"
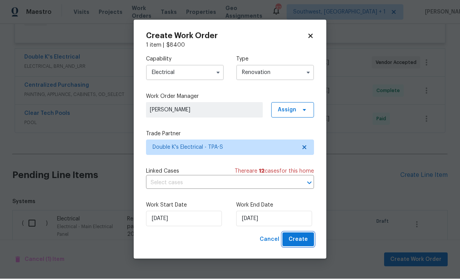
click at [303, 238] on span "Create" at bounding box center [297, 240] width 19 height 10
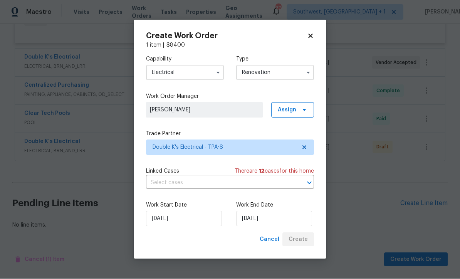
scroll to position [1751, 0]
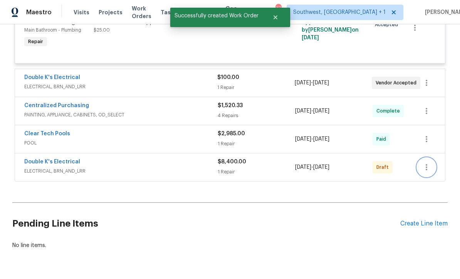
click at [426, 164] on icon "button" at bounding box center [426, 167] width 2 height 6
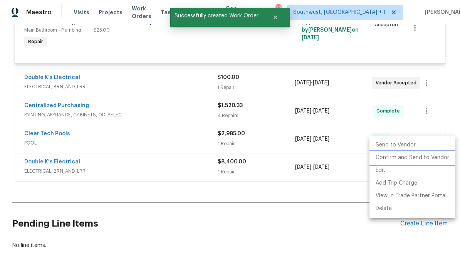
click at [408, 158] on li "Confirm and Send to Vendor" at bounding box center [412, 157] width 86 height 13
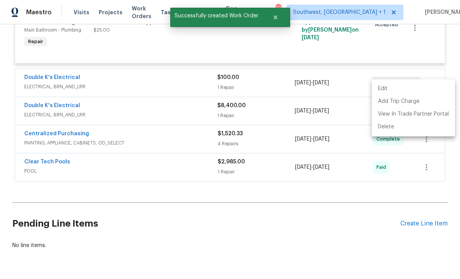
click at [338, 229] on div at bounding box center [230, 139] width 460 height 279
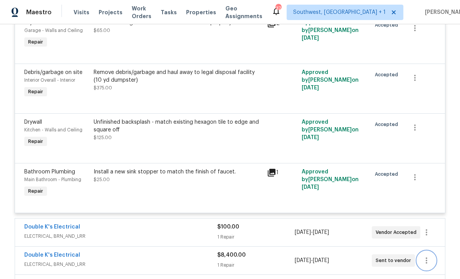
scroll to position [1598, 0]
